Goal: Book appointment/travel/reservation

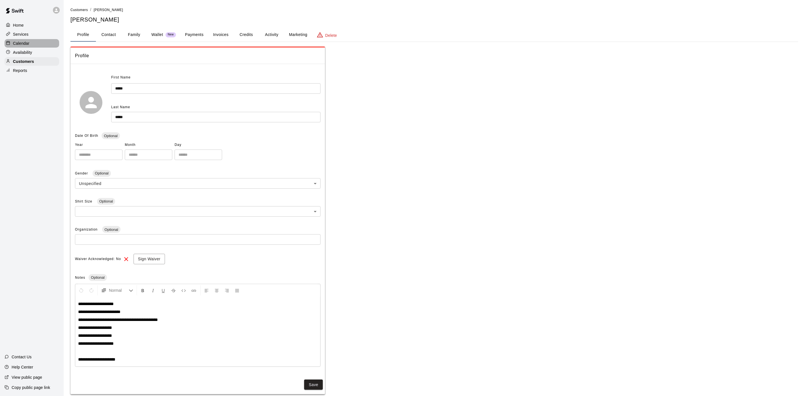
click at [22, 46] on p "Calendar" at bounding box center [21, 43] width 16 height 6
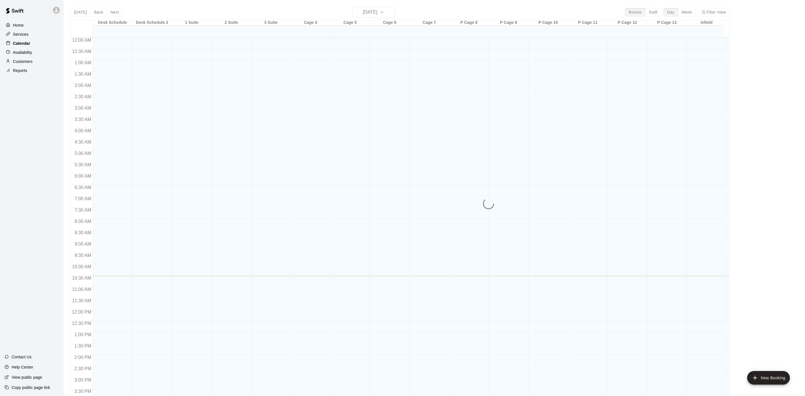
scroll to position [162, 0]
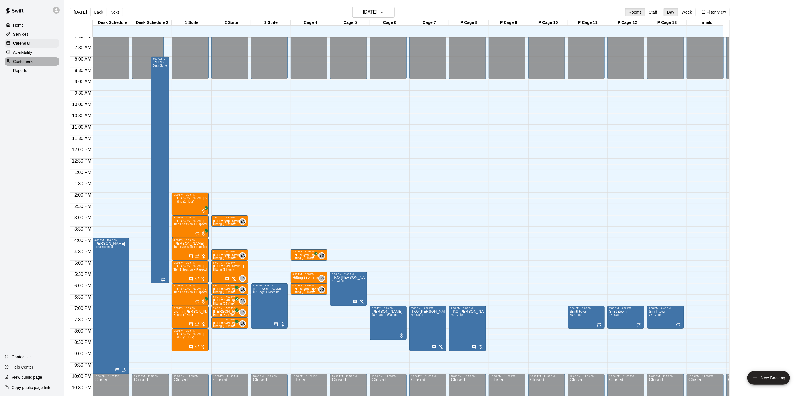
click at [13, 60] on div "Customers" at bounding box center [32, 61] width 55 height 8
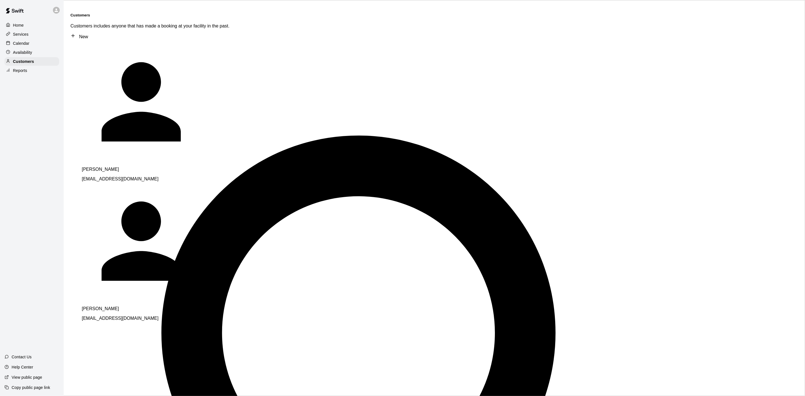
type input "*********"
click at [106, 177] on span "[EMAIL_ADDRESS][DOMAIN_NAME]" at bounding box center [120, 179] width 77 height 5
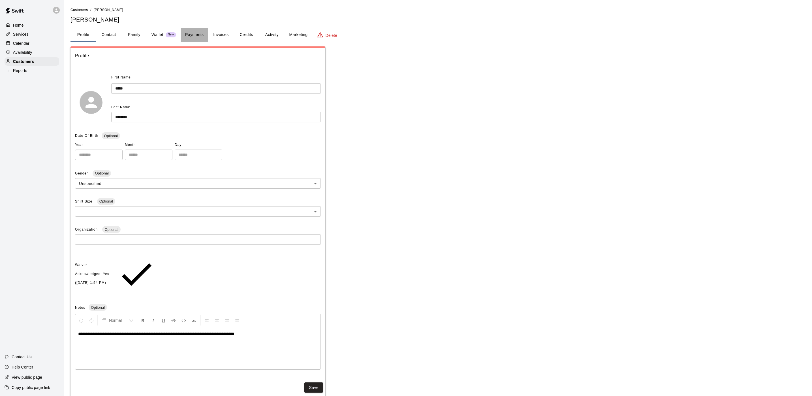
click at [186, 29] on button "Payments" at bounding box center [194, 35] width 27 height 14
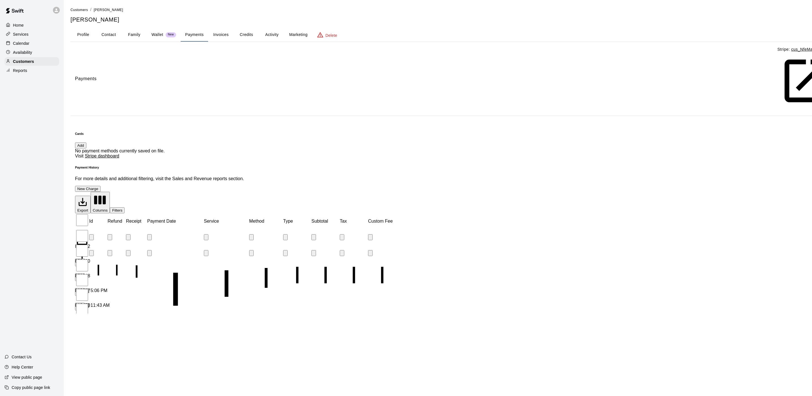
click at [100, 186] on button "New Charge" at bounding box center [87, 189] width 25 height 6
click at [40, 358] on input "*" at bounding box center [20, 361] width 40 height 6
type input "*"
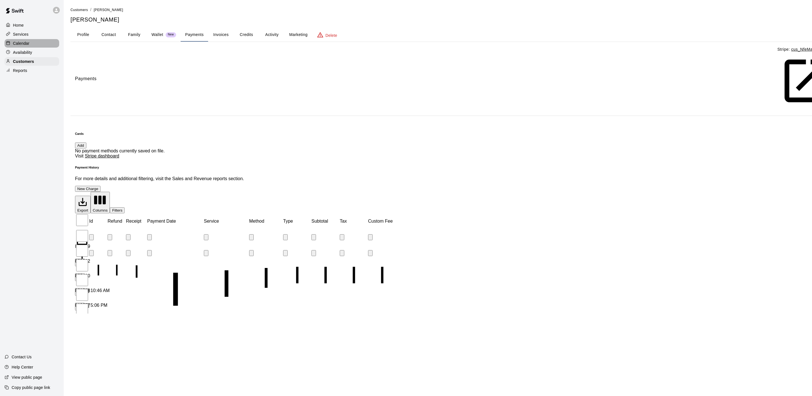
click at [16, 44] on p "Calendar" at bounding box center [21, 43] width 16 height 6
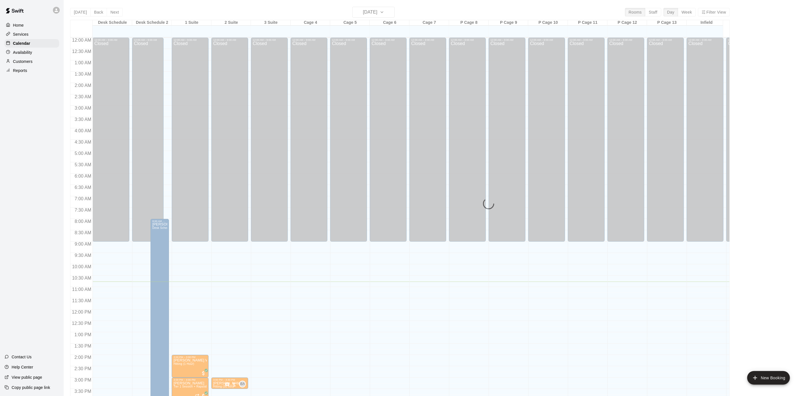
scroll to position [162, 0]
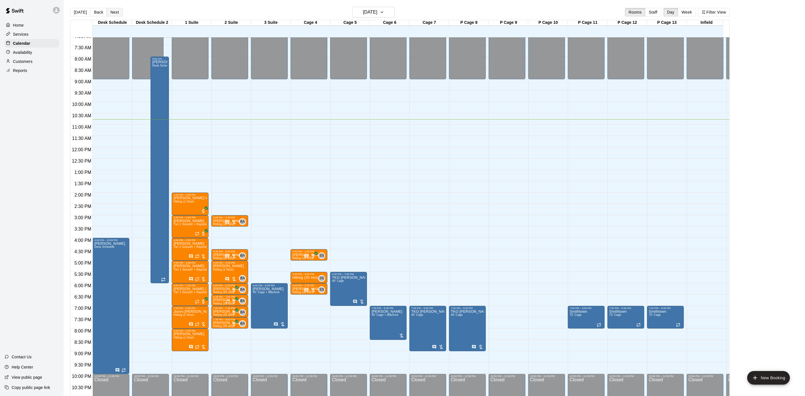
click at [117, 10] on button "Next" at bounding box center [115, 12] width 16 height 8
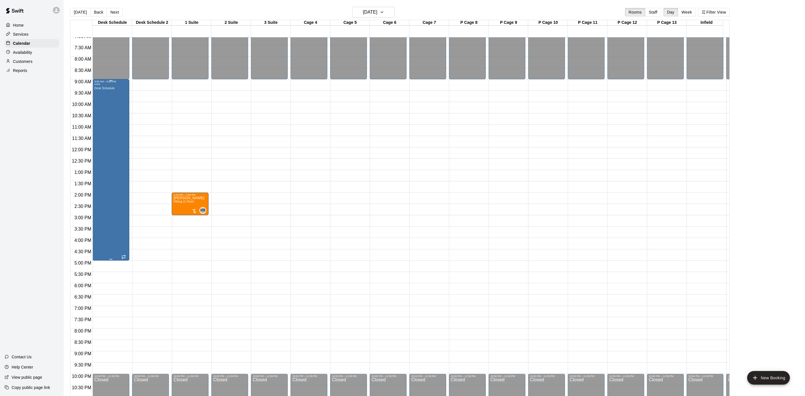
click at [123, 99] on div "**** Desk Schedule" at bounding box center [110, 281] width 33 height 396
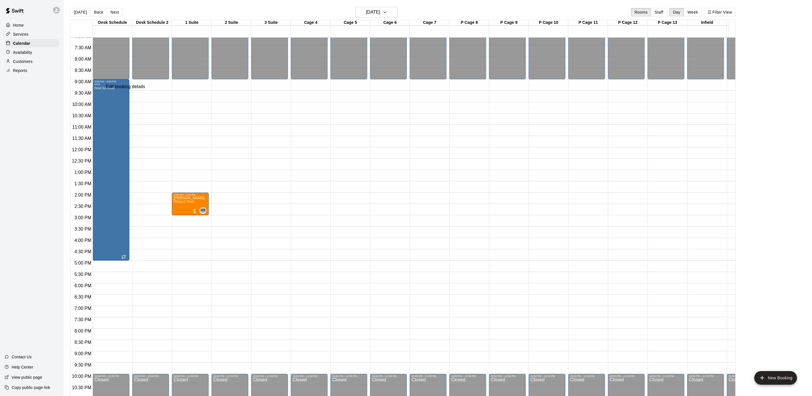
type input "*"
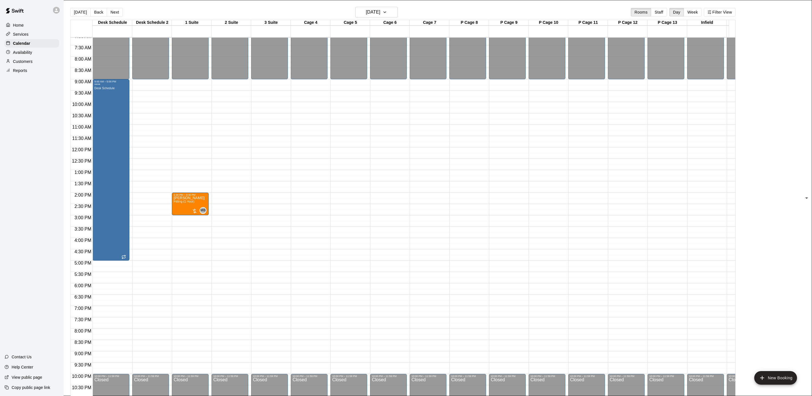
type input "****"
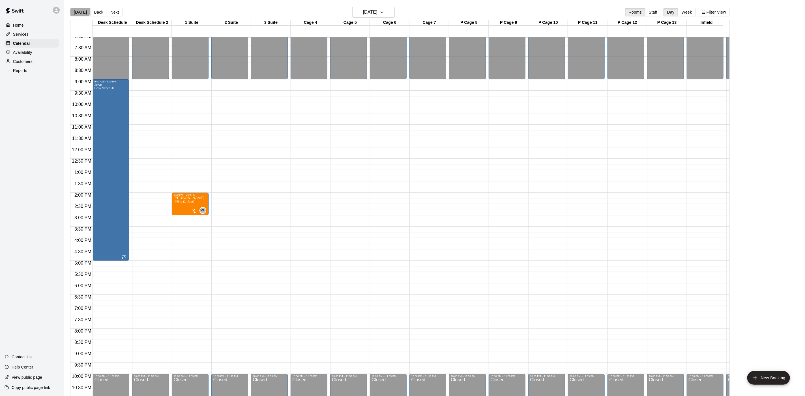
click at [75, 9] on button "[DATE]" at bounding box center [80, 12] width 20 height 8
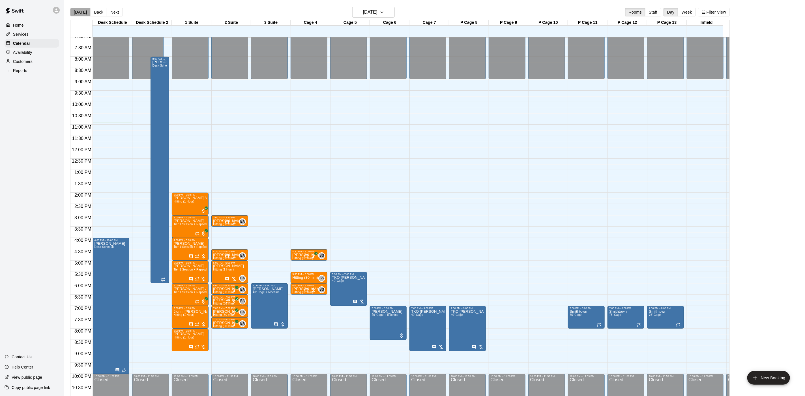
click at [83, 14] on button "[DATE]" at bounding box center [80, 12] width 20 height 8
click at [111, 12] on button "Next" at bounding box center [115, 12] width 16 height 8
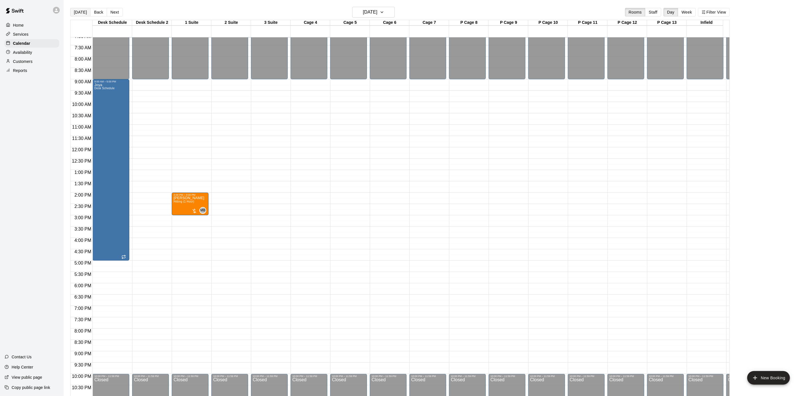
click at [77, 8] on button "[DATE]" at bounding box center [80, 12] width 20 height 8
